Goal: Transaction & Acquisition: Purchase product/service

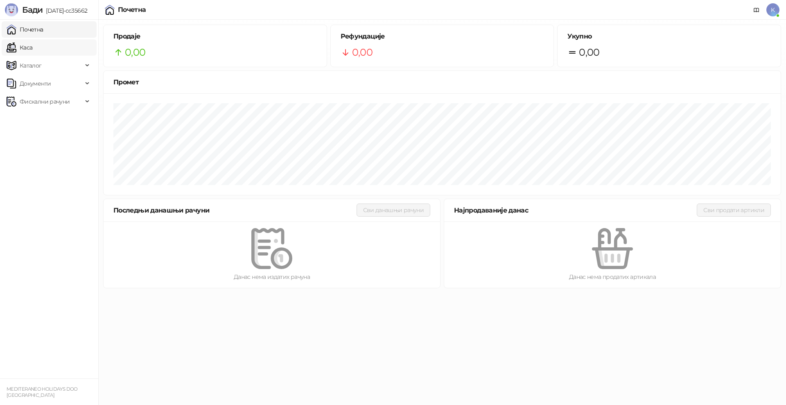
click at [29, 48] on link "Каса" at bounding box center [20, 47] width 26 height 16
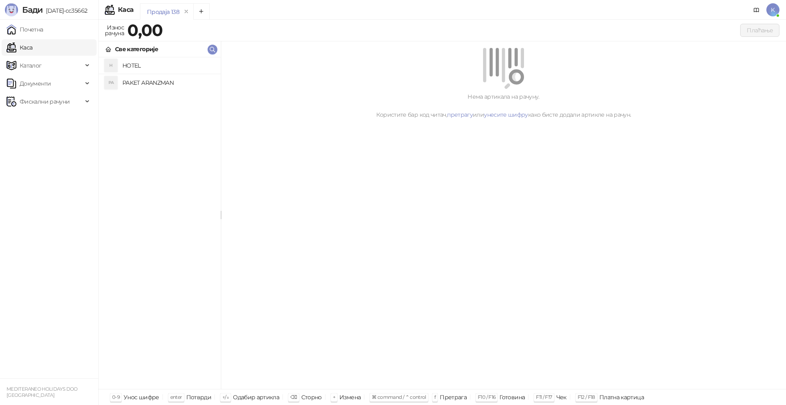
click at [147, 83] on h4 "PAKET ARANZMAN" at bounding box center [168, 82] width 92 height 13
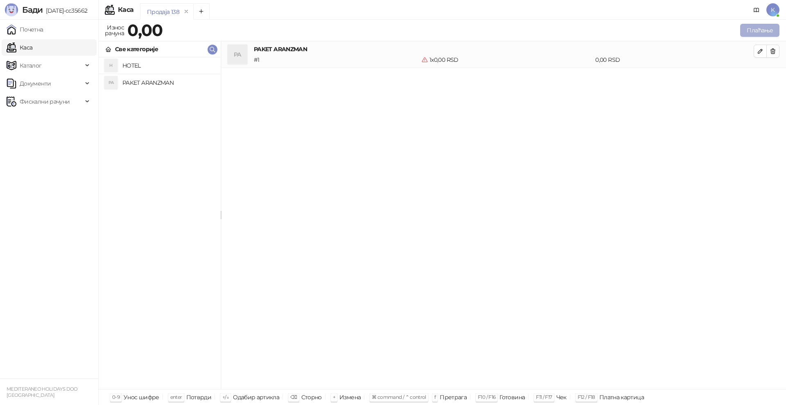
click at [756, 32] on button "Плаћање" at bounding box center [759, 30] width 39 height 13
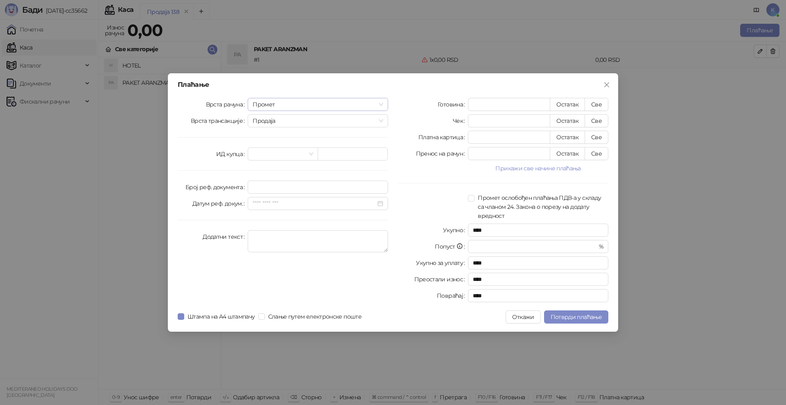
click at [281, 105] on span "Промет" at bounding box center [318, 104] width 131 height 12
click at [265, 157] on div "[PERSON_NAME]" at bounding box center [317, 160] width 127 height 9
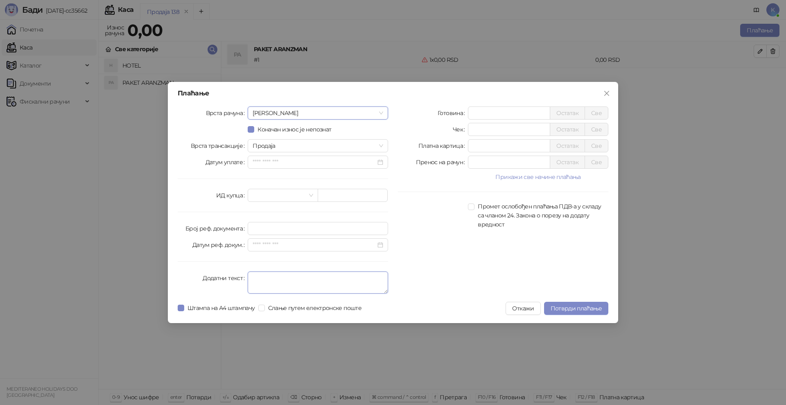
click at [258, 280] on textarea "Додатни текст" at bounding box center [318, 282] width 140 height 22
type textarea "*********"
drag, startPoint x: 483, startPoint y: 145, endPoint x: 434, endPoint y: 143, distance: 48.8
click at [434, 143] on div "Платна картица * Остатак Све" at bounding box center [503, 145] width 210 height 13
type input "*****"
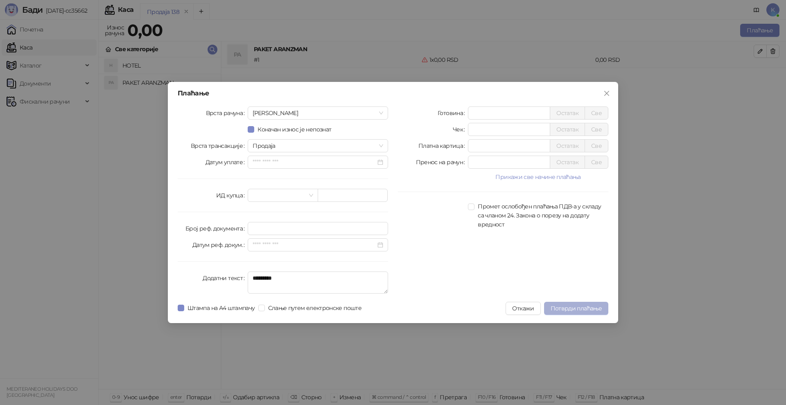
click at [588, 306] on span "Потврди плаћање" at bounding box center [576, 308] width 51 height 7
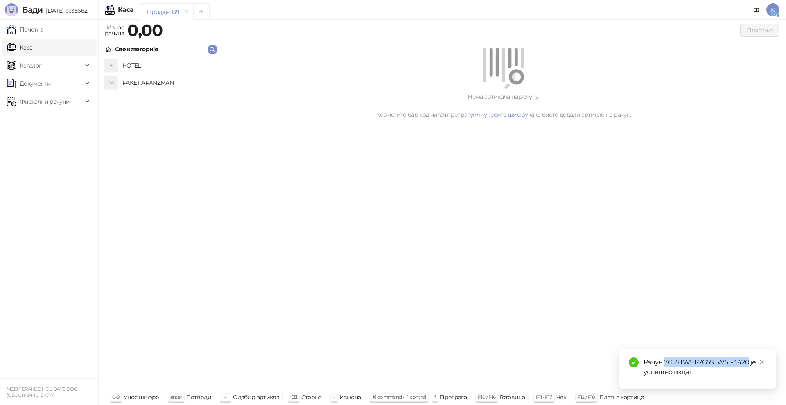
drag, startPoint x: 749, startPoint y: 361, endPoint x: 664, endPoint y: 366, distance: 84.5
click at [664, 366] on div "Рачун 7G5STW5T-7G5STW5T-4420 је успешно издат" at bounding box center [704, 367] width 123 height 20
copy div "7G5STW5T-7G5STW5T-4420"
click at [31, 104] on span "Фискални рачуни" at bounding box center [45, 101] width 50 height 16
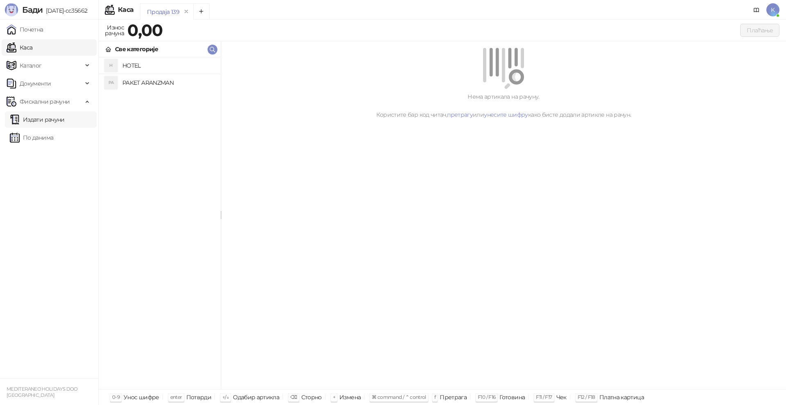
click at [34, 120] on link "Издати рачуни" at bounding box center [37, 119] width 55 height 16
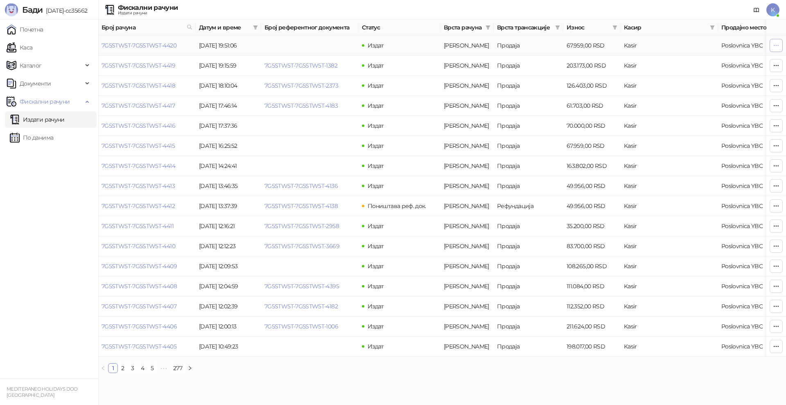
click at [773, 47] on icon "button" at bounding box center [776, 45] width 7 height 7
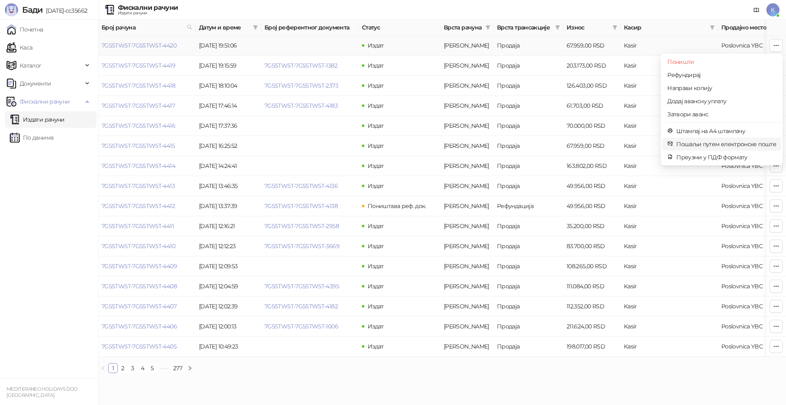
click at [702, 141] on span "Пошаљи путем електронске поште" at bounding box center [726, 144] width 100 height 9
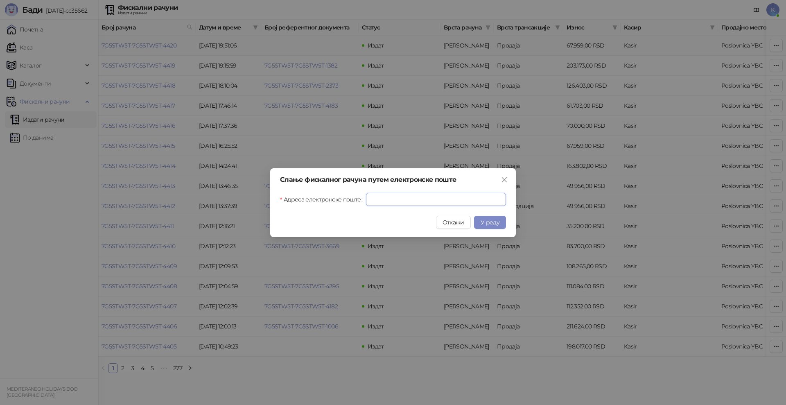
click at [422, 201] on input "Адреса електронске поште" at bounding box center [436, 199] width 140 height 13
paste input "**********"
type input "**********"
click at [499, 217] on button "У реду" at bounding box center [490, 222] width 32 height 13
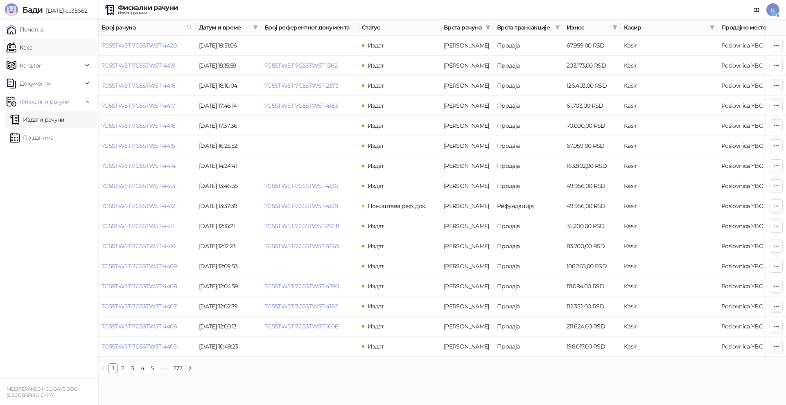
click at [32, 47] on link "Каса" at bounding box center [20, 47] width 26 height 16
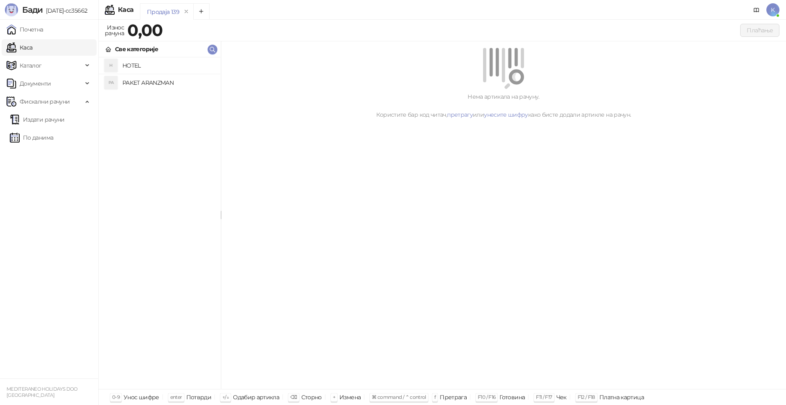
click at [130, 82] on h4 "PAKET ARANZMAN" at bounding box center [168, 82] width 92 height 13
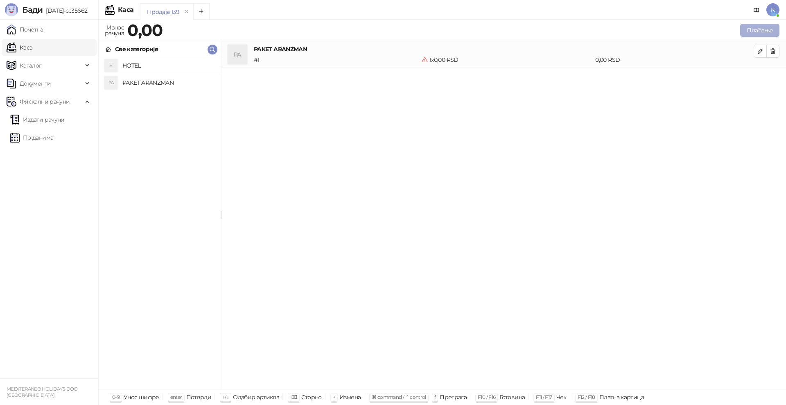
click at [754, 31] on button "Плаћање" at bounding box center [759, 30] width 39 height 13
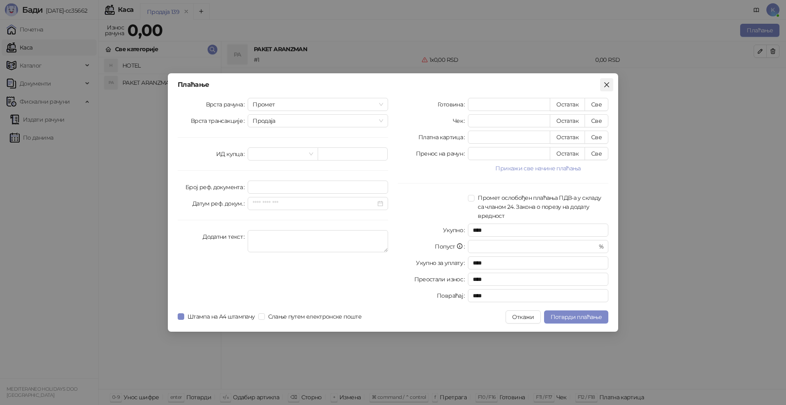
click at [609, 86] on icon "close" at bounding box center [606, 84] width 7 height 7
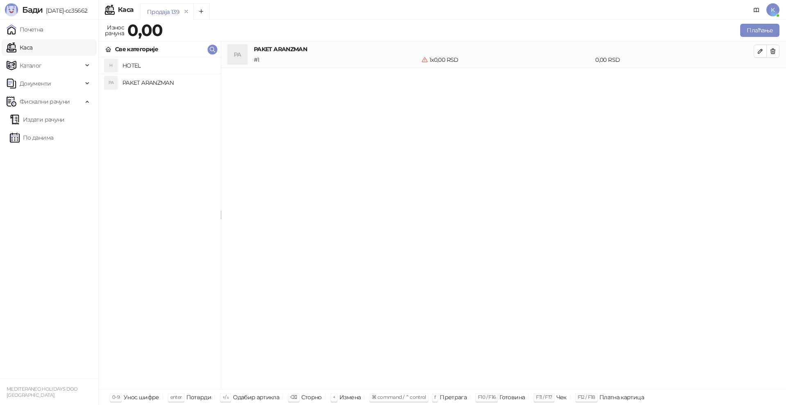
click at [142, 88] on h4 "PAKET ARANZMAN" at bounding box center [168, 82] width 92 height 13
click at [155, 87] on h4 "PAKET ARANZMAN" at bounding box center [168, 82] width 92 height 13
click at [146, 83] on h4 "PAKET ARANZMAN" at bounding box center [168, 82] width 92 height 13
click at [773, 30] on button "Плаћање" at bounding box center [759, 30] width 39 height 13
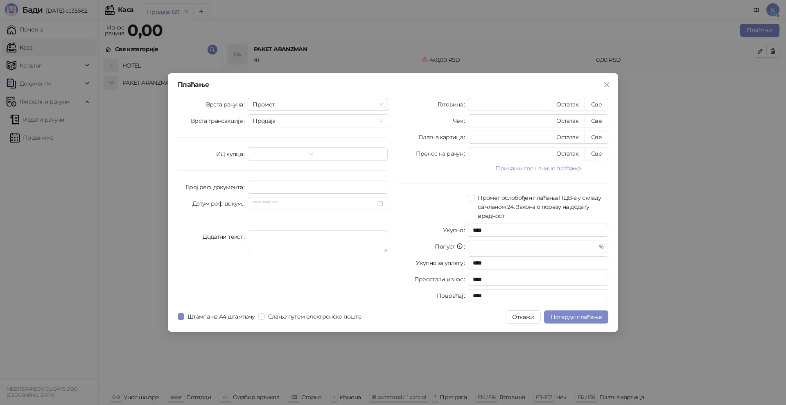
click at [278, 103] on span "Промет" at bounding box center [318, 104] width 131 height 12
click at [271, 159] on div "[PERSON_NAME]" at bounding box center [317, 160] width 127 height 9
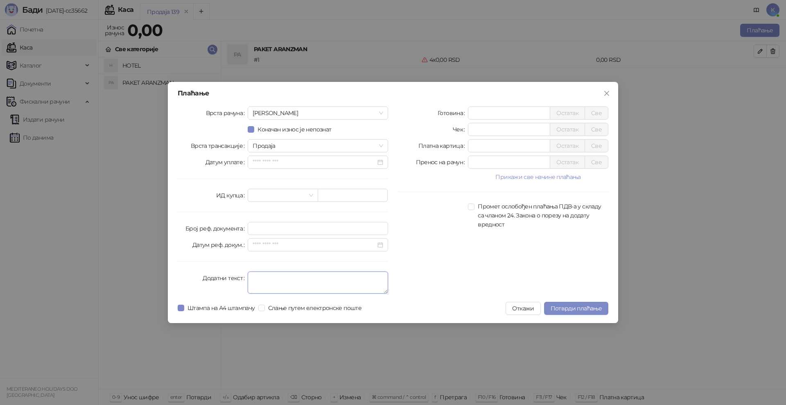
click at [257, 275] on textarea "Додатни текст" at bounding box center [318, 282] width 140 height 22
type textarea "*********"
drag, startPoint x: 484, startPoint y: 146, endPoint x: 415, endPoint y: 143, distance: 69.2
click at [415, 143] on div "Платна картица * Остатак Све" at bounding box center [503, 145] width 210 height 13
type input "******"
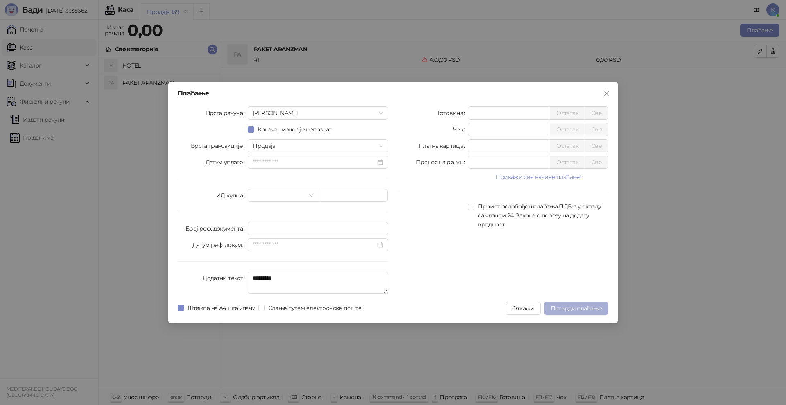
click at [585, 309] on span "Потврди плаћање" at bounding box center [576, 308] width 51 height 7
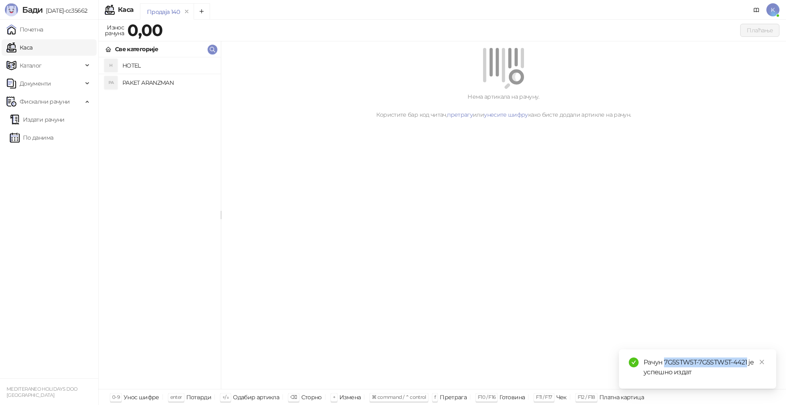
drag, startPoint x: 747, startPoint y: 362, endPoint x: 664, endPoint y: 361, distance: 83.1
click at [664, 361] on div "Рачун 7G5STW5T-7G5STW5T-4421 је успешно издат" at bounding box center [704, 367] width 123 height 20
copy div "7G5STW5T-7G5STW5T-4421"
click at [42, 120] on link "Издати рачуни" at bounding box center [37, 119] width 55 height 16
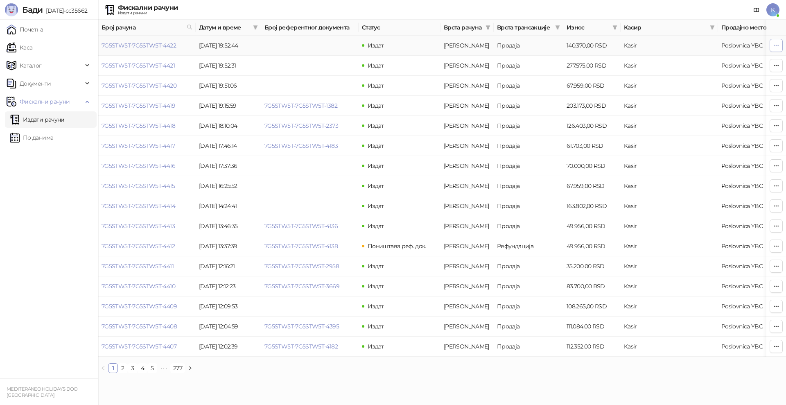
click at [776, 42] on icon "button" at bounding box center [776, 45] width 7 height 7
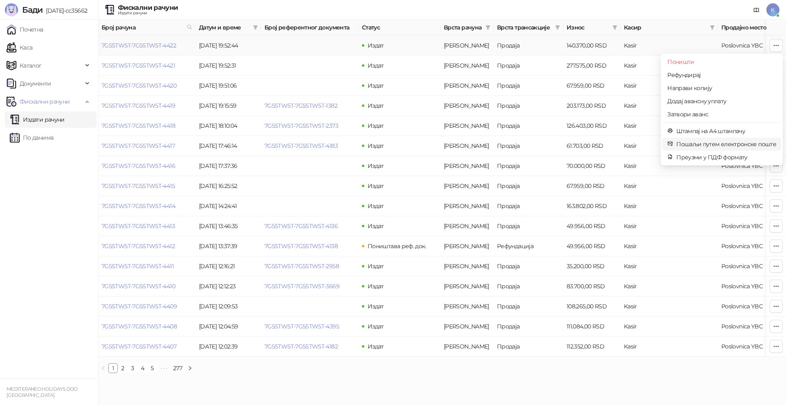
click at [700, 145] on span "Пошаљи путем електронске поште" at bounding box center [726, 144] width 100 height 9
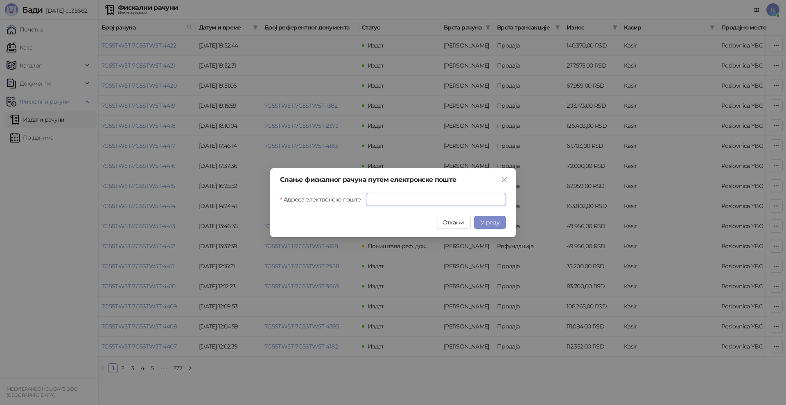
click at [457, 196] on input "Адреса електронске поште" at bounding box center [436, 199] width 140 height 13
click at [506, 179] on icon "close" at bounding box center [504, 179] width 7 height 7
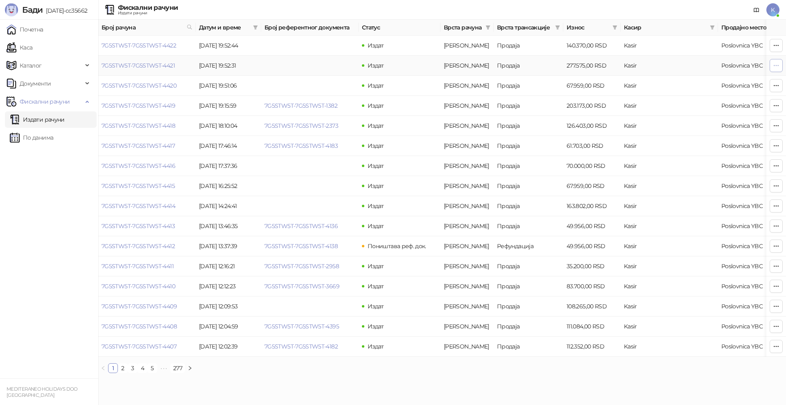
click at [776, 68] on icon "button" at bounding box center [776, 65] width 7 height 7
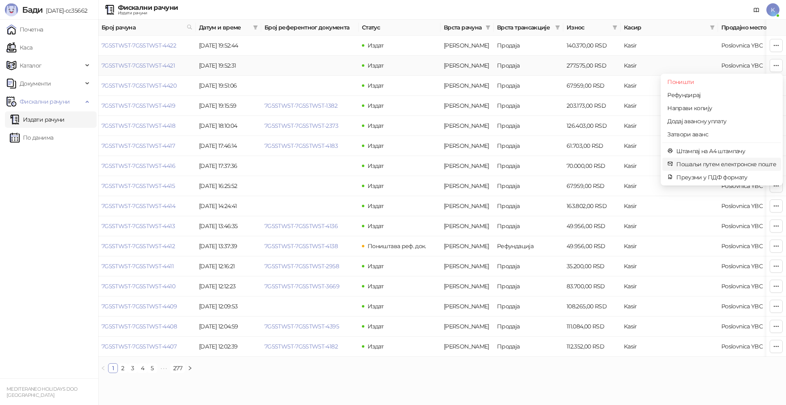
click at [693, 162] on span "Пошаљи путем електронске поште" at bounding box center [726, 164] width 100 height 9
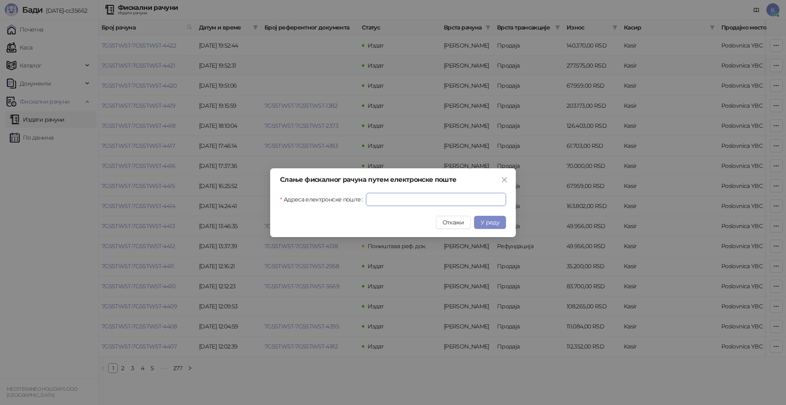
click at [374, 199] on input "Адреса електронске поште" at bounding box center [436, 199] width 140 height 13
paste input "**********"
type input "**********"
click at [483, 220] on span "У реду" at bounding box center [490, 222] width 19 height 7
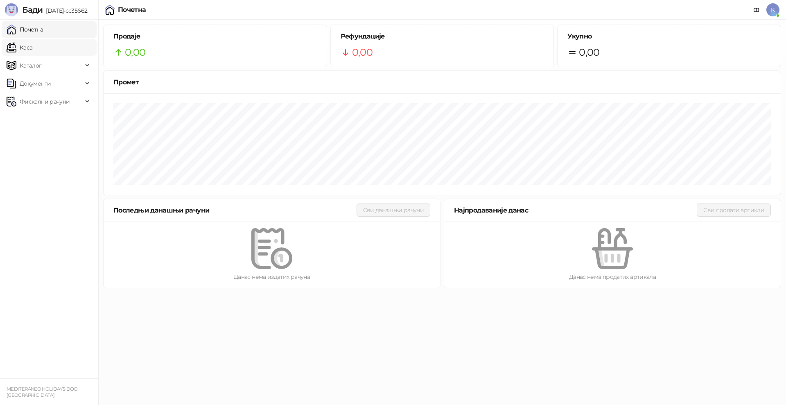
click at [32, 43] on link "Каса" at bounding box center [20, 47] width 26 height 16
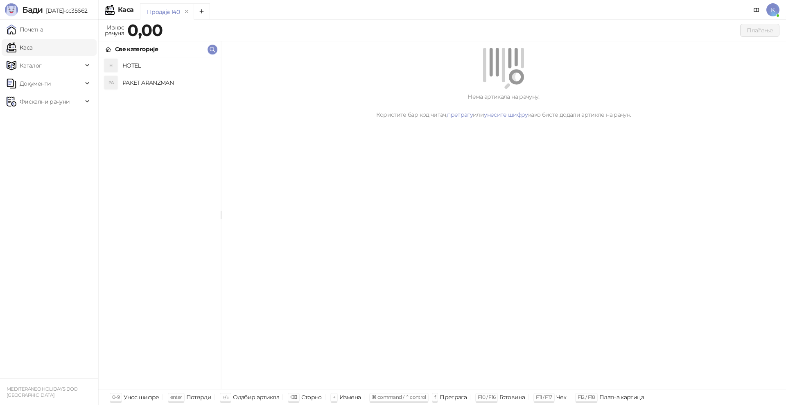
click at [141, 86] on h4 "PAKET ARANZMAN" at bounding box center [168, 82] width 92 height 13
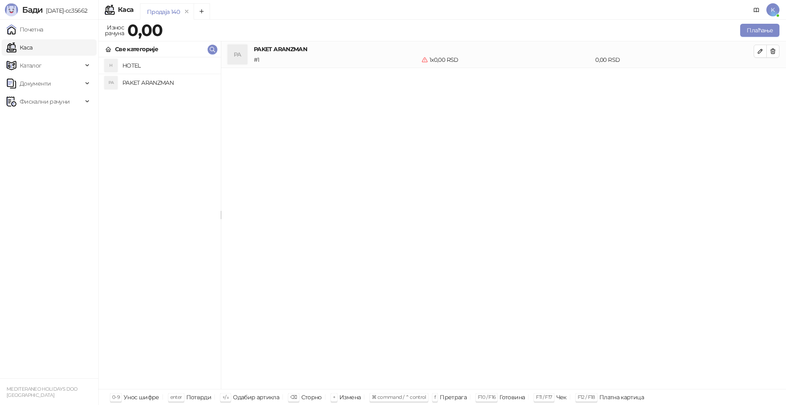
click at [135, 81] on h4 "PAKET ARANZMAN" at bounding box center [168, 82] width 92 height 13
click at [760, 28] on button "Плаћање" at bounding box center [759, 30] width 39 height 13
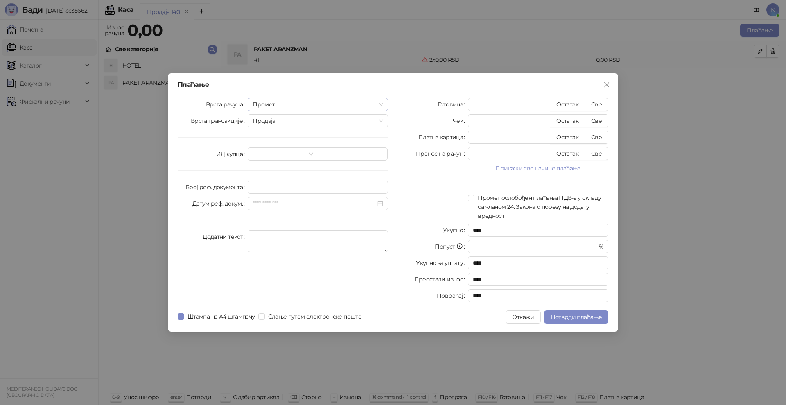
click at [307, 99] on span "Промет" at bounding box center [318, 104] width 131 height 12
click at [283, 159] on div "[PERSON_NAME]" at bounding box center [317, 160] width 127 height 9
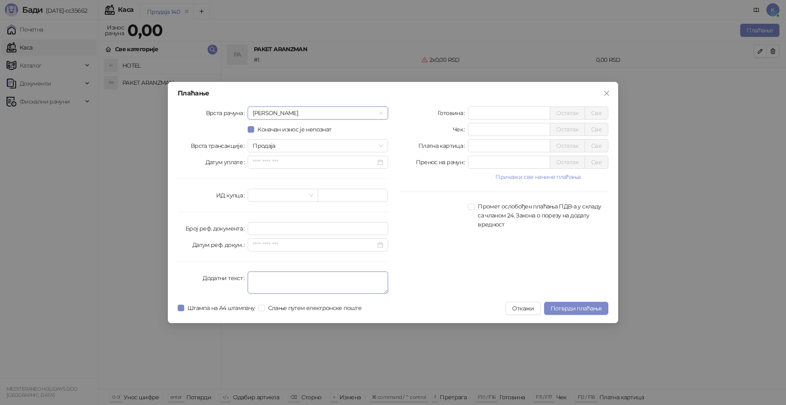
click at [255, 276] on textarea "Додатни текст" at bounding box center [318, 282] width 140 height 22
type textarea "*********"
drag, startPoint x: 469, startPoint y: 117, endPoint x: 465, endPoint y: 118, distance: 5.0
click at [465, 118] on div "Готовина * Остатак Све" at bounding box center [503, 112] width 210 height 13
type input "*****"
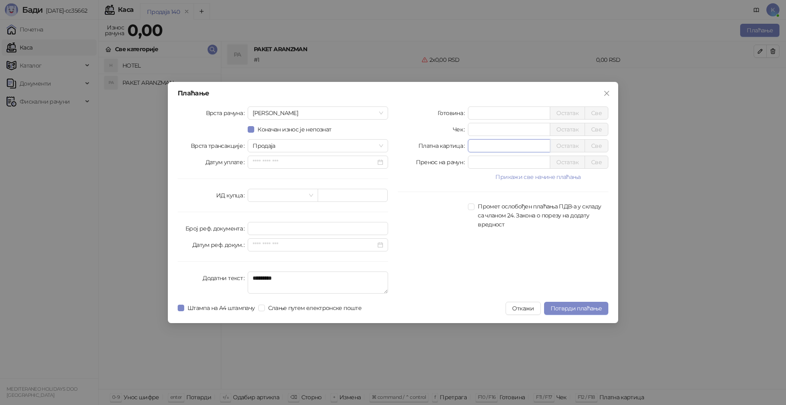
drag, startPoint x: 502, startPoint y: 144, endPoint x: 439, endPoint y: 145, distance: 62.6
click at [439, 145] on div "Платна картица * Остатак Све" at bounding box center [503, 145] width 210 height 13
type input "****"
drag, startPoint x: 492, startPoint y: 129, endPoint x: 394, endPoint y: 129, distance: 98.6
click at [394, 129] on div "Готовина ***** Остатак Све Чек * Остатак Све Платна картица **** Остатак Све Пр…" at bounding box center [503, 201] width 220 height 190
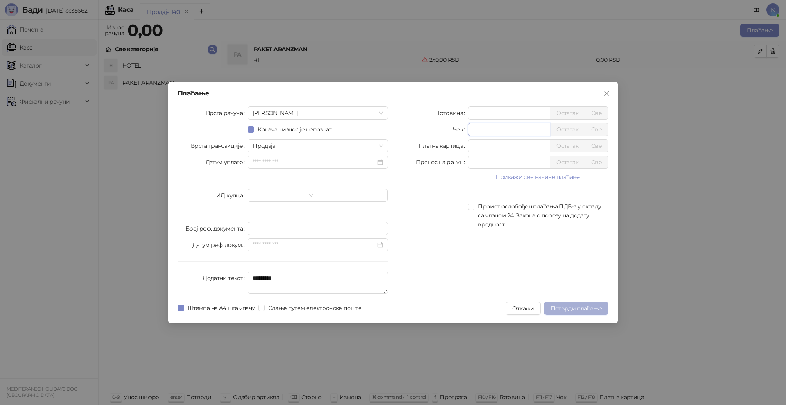
type input "*****"
click at [571, 304] on button "Потврди плаћање" at bounding box center [576, 308] width 64 height 13
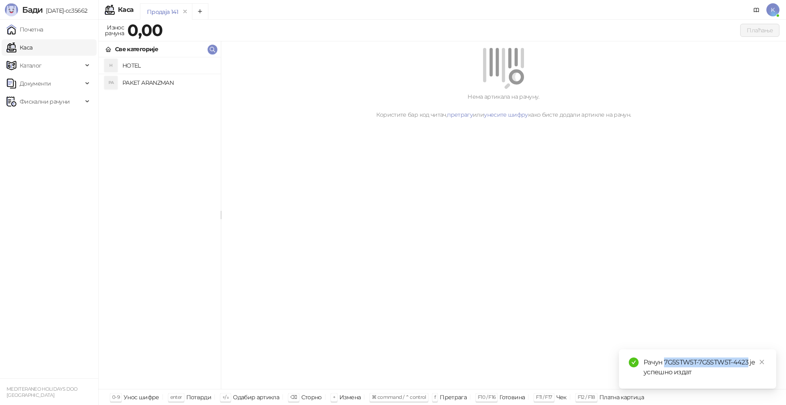
drag, startPoint x: 749, startPoint y: 363, endPoint x: 664, endPoint y: 361, distance: 85.2
click at [664, 361] on div "Рачун 7G5STW5T-7G5STW5T-4423 је успешно издат" at bounding box center [704, 367] width 123 height 20
copy div "7G5STW5T-7G5STW5T-4423"
click at [24, 52] on link "Каса" at bounding box center [20, 47] width 26 height 16
click at [33, 101] on span "Фискални рачуни" at bounding box center [45, 101] width 50 height 16
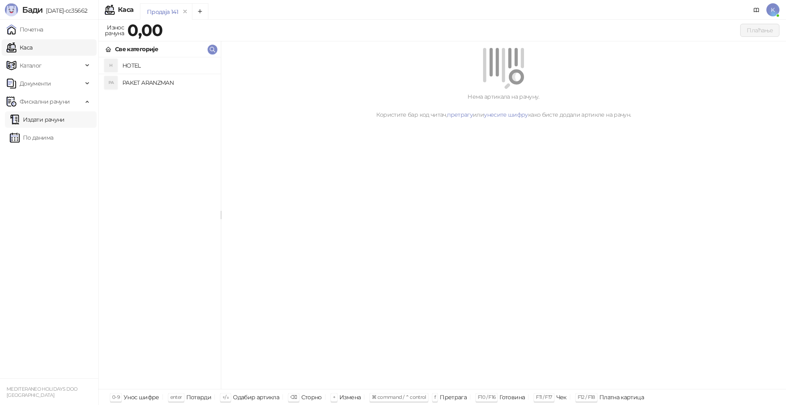
click at [60, 119] on link "Издати рачуни" at bounding box center [37, 119] width 55 height 16
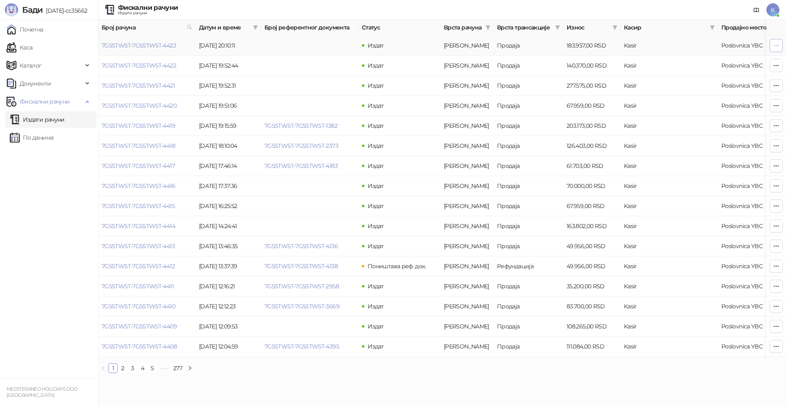
click at [776, 44] on icon "button" at bounding box center [776, 45] width 7 height 7
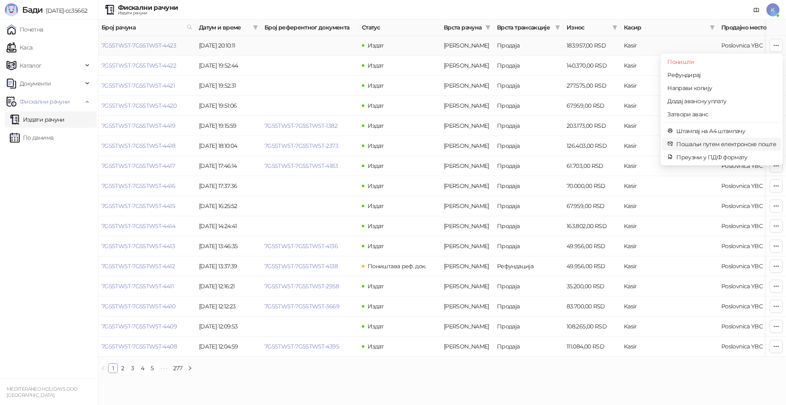
click at [692, 143] on span "Пошаљи путем електронске поште" at bounding box center [726, 144] width 100 height 9
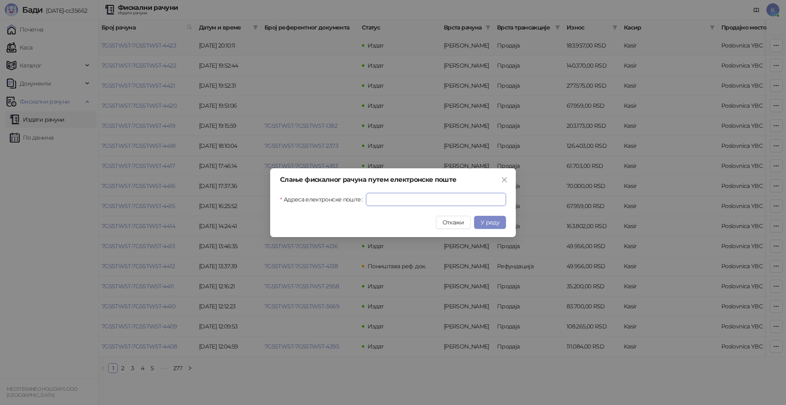
click at [407, 199] on input "Адреса електронске поште" at bounding box center [436, 199] width 140 height 13
paste input "**********"
type input "**********"
click at [496, 220] on span "У реду" at bounding box center [490, 222] width 19 height 7
